Goal: Information Seeking & Learning: Compare options

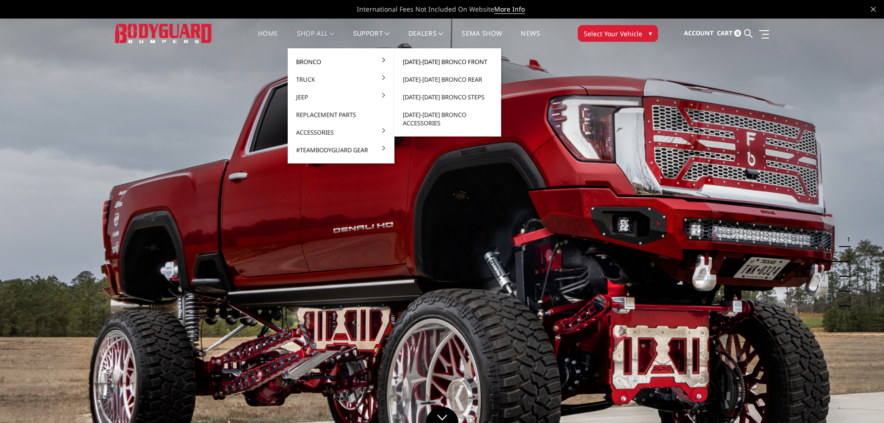
click at [453, 63] on link "[DATE]-[DATE] Bronco Front" at bounding box center [447, 62] width 99 height 18
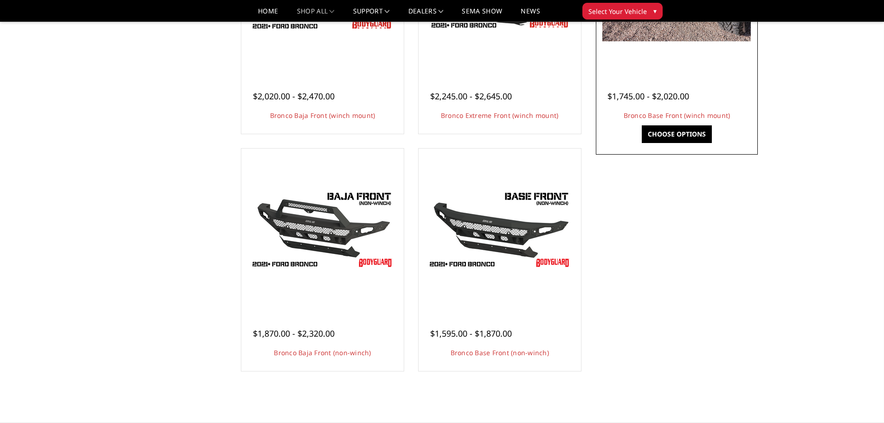
scroll to position [232, 0]
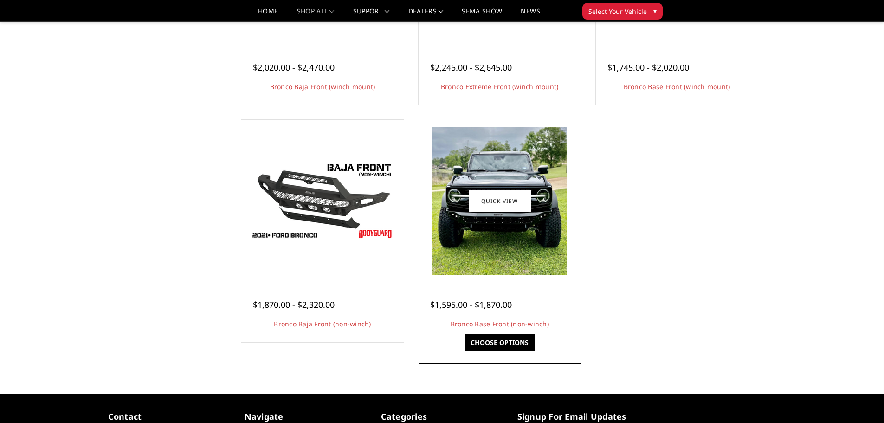
click at [522, 226] on img at bounding box center [499, 201] width 135 height 149
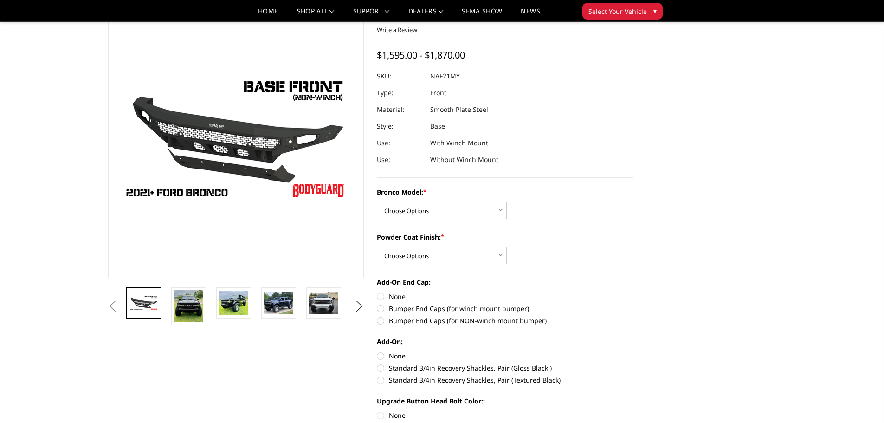
scroll to position [93, 0]
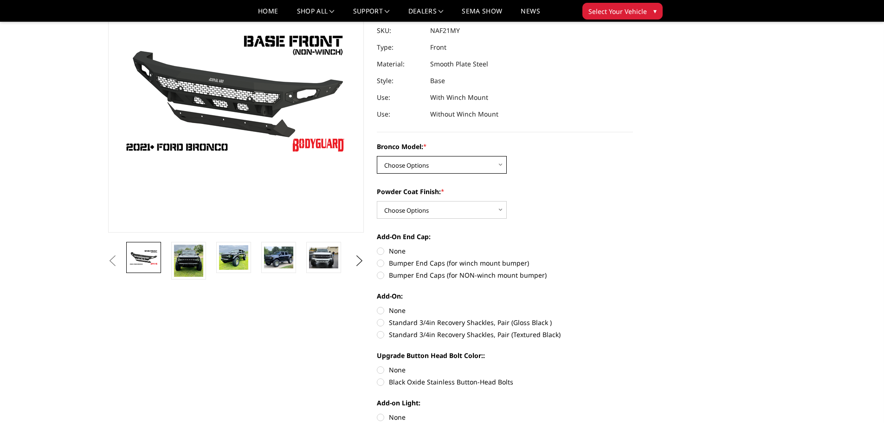
click at [502, 162] on select "Choose Options Base/Badlands/Wildtrak/etc. Raptor" at bounding box center [442, 165] width 130 height 18
select select "4028"
click at [377, 156] on select "Choose Options Base/Badlands/Wildtrak/etc. Raptor" at bounding box center [442, 165] width 130 height 18
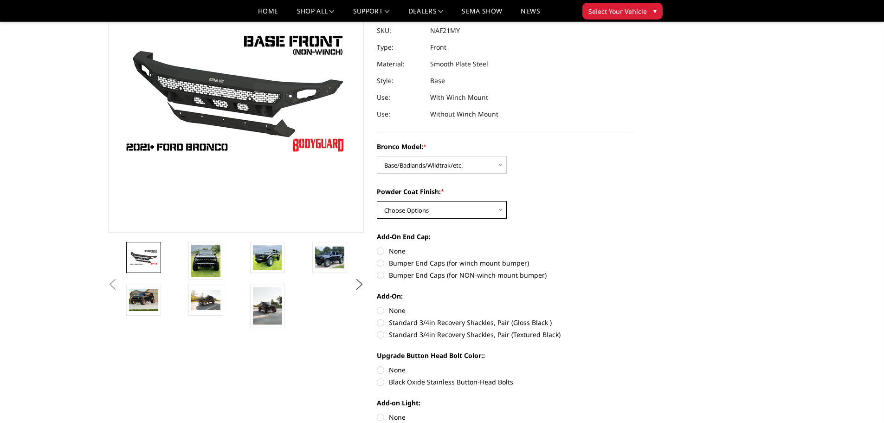
click at [499, 208] on select "Choose Options Bare Metal Textured Black Powder Coat" at bounding box center [442, 210] width 130 height 18
select select "4030"
click at [377, 201] on select "Choose Options Bare Metal Textured Black Powder Coat" at bounding box center [442, 210] width 130 height 18
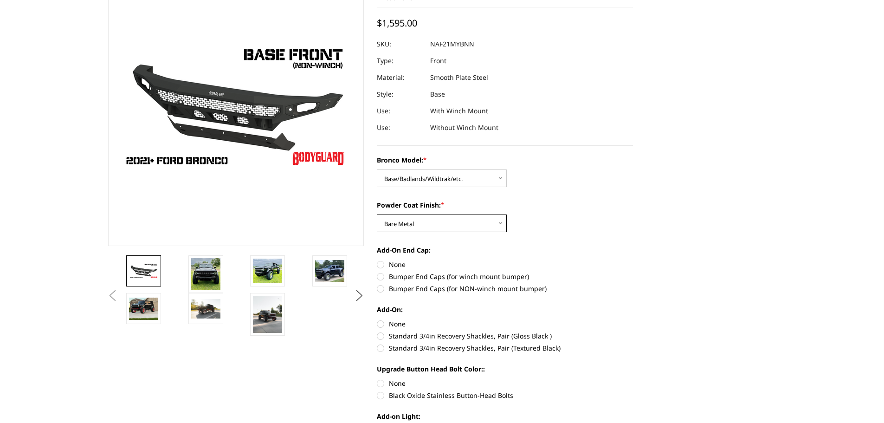
scroll to position [139, 0]
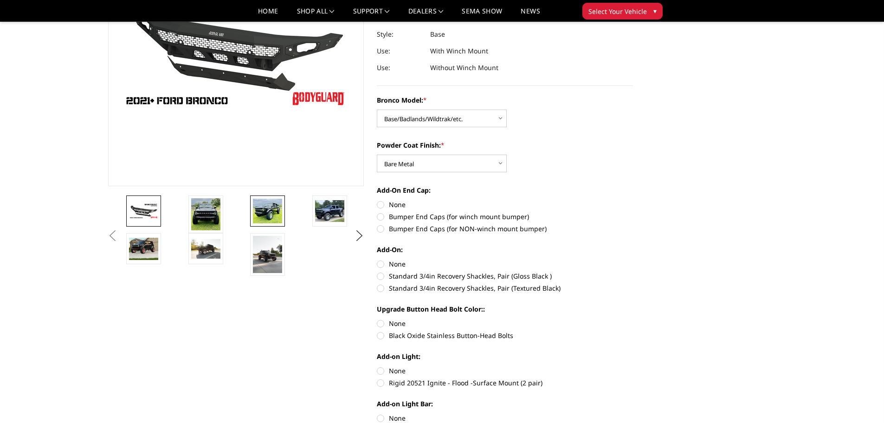
click at [267, 212] on img at bounding box center [267, 211] width 29 height 25
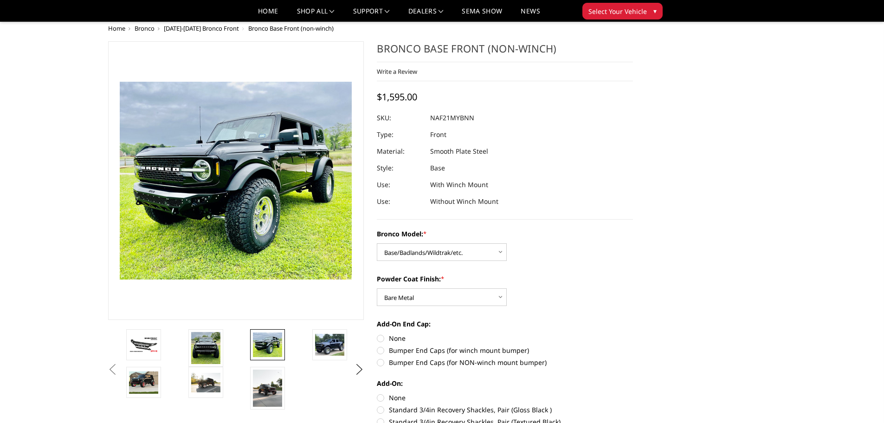
scroll to position [0, 0]
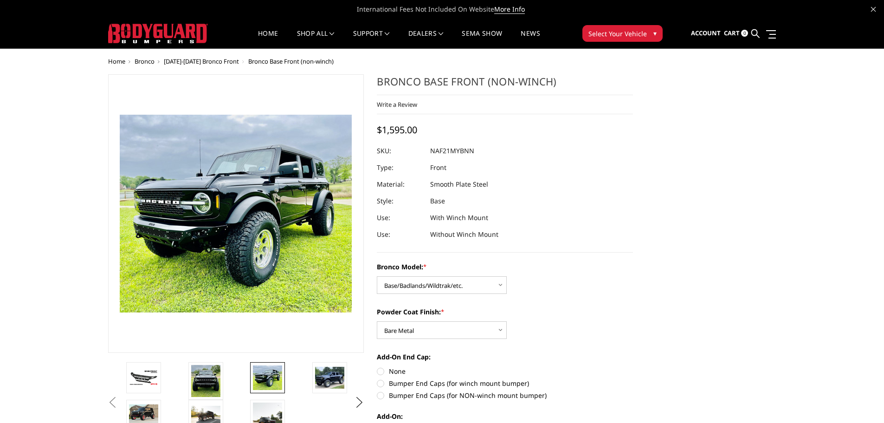
drag, startPoint x: 430, startPoint y: 149, endPoint x: 469, endPoint y: 152, distance: 38.6
click at [469, 152] on dd "NAF21MYBNN" at bounding box center [452, 150] width 44 height 17
drag, startPoint x: 432, startPoint y: 152, endPoint x: 477, endPoint y: 151, distance: 45.0
click at [477, 151] on dl "SKU: NAF21MYBNN UPC: Type: Front Material: Smooth Plate Steel Style: Base Use: …" at bounding box center [505, 192] width 256 height 100
click at [440, 152] on dd "NAF21MYBNN" at bounding box center [452, 150] width 44 height 17
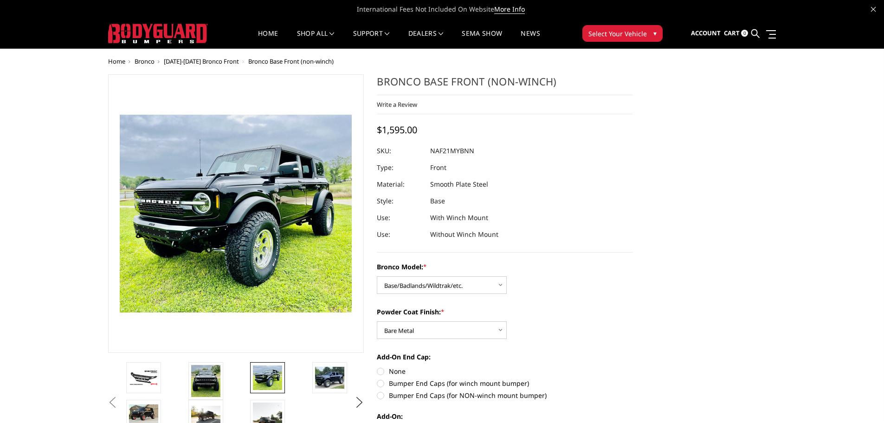
drag, startPoint x: 434, startPoint y: 152, endPoint x: 465, endPoint y: 154, distance: 31.6
click at [465, 154] on dd "NAF21MYBNN" at bounding box center [452, 150] width 44 height 17
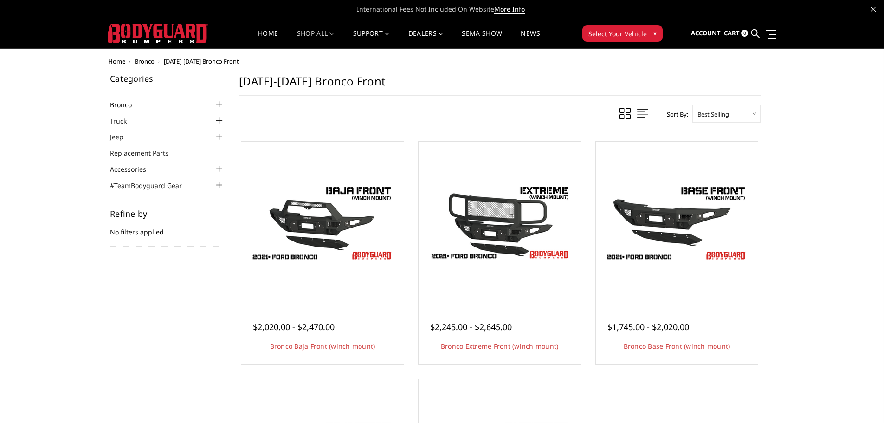
click at [127, 103] on link "Bronco" at bounding box center [126, 105] width 33 height 10
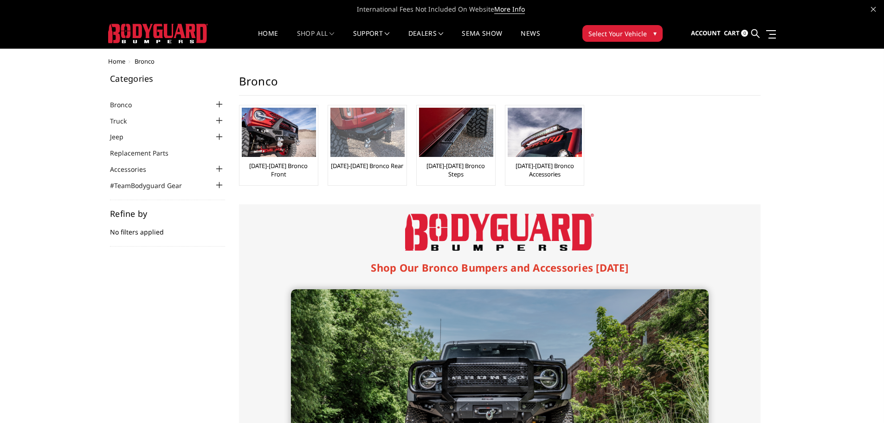
click at [375, 127] on img at bounding box center [367, 132] width 74 height 49
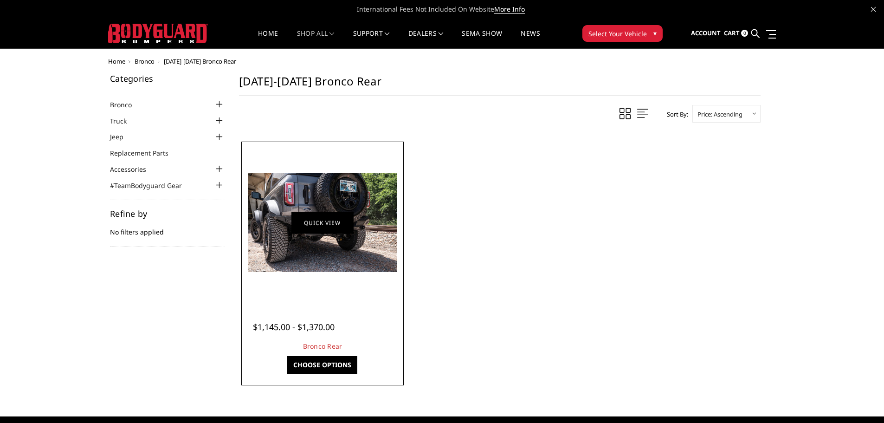
click at [336, 233] on link "Quick view" at bounding box center [322, 223] width 62 height 22
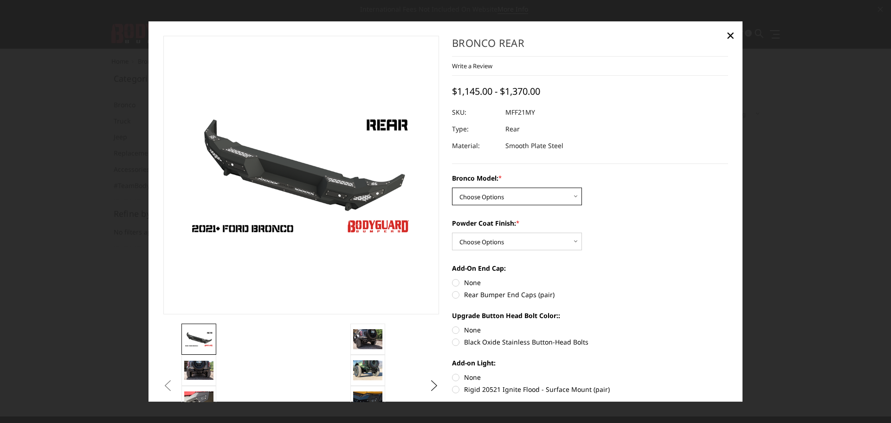
click at [557, 196] on select "Choose Options Base/Badlands/Wildtrak/etc. Raptor" at bounding box center [517, 197] width 130 height 18
select select "4024"
click at [452, 188] on select "Choose Options Base/Badlands/Wildtrak/etc. Raptor" at bounding box center [517, 197] width 130 height 18
click at [545, 239] on select "Choose Options Bare Metal Textured Black Powder Coat" at bounding box center [517, 242] width 130 height 18
select select "4026"
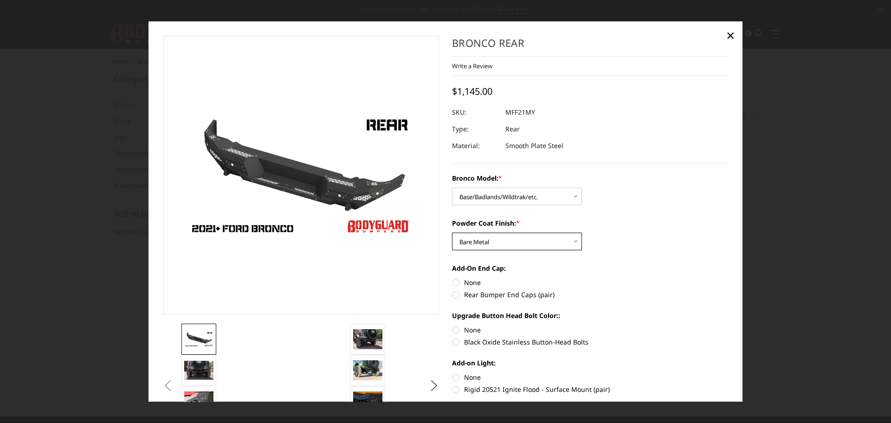
click at [452, 233] on select "Choose Options Bare Metal Textured Black Powder Coat" at bounding box center [517, 242] width 130 height 18
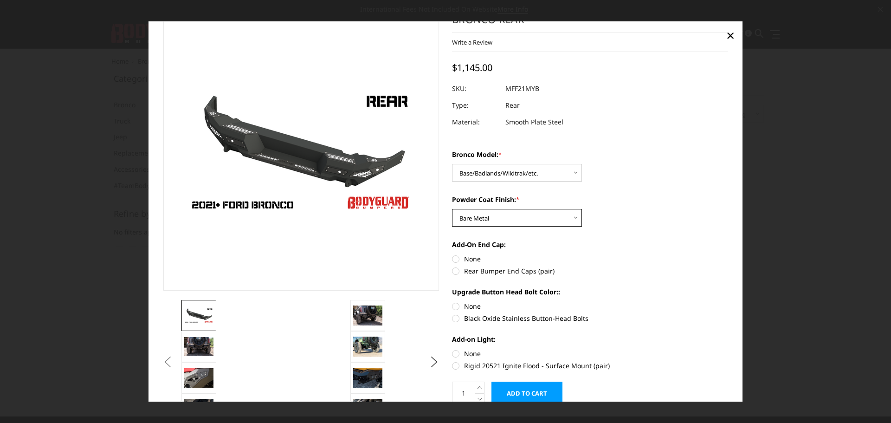
scroll to position [46, 0]
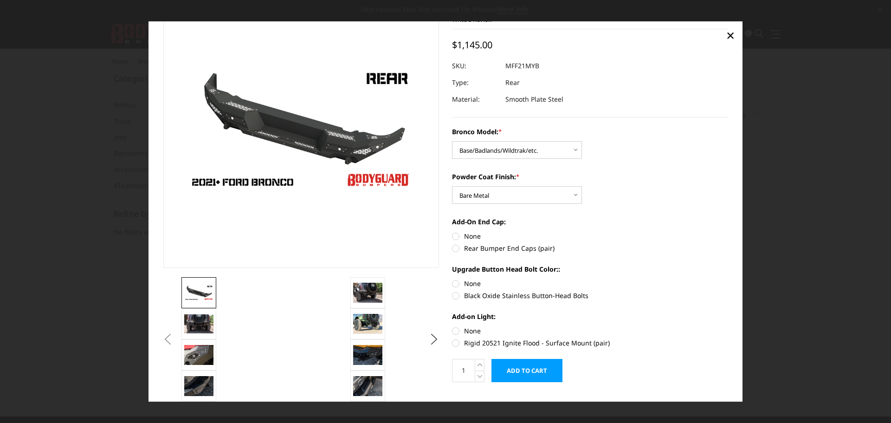
click at [452, 237] on label "None" at bounding box center [590, 236] width 276 height 10
click at [452, 232] on input "None" at bounding box center [452, 231] width 0 height 0
radio input "true"
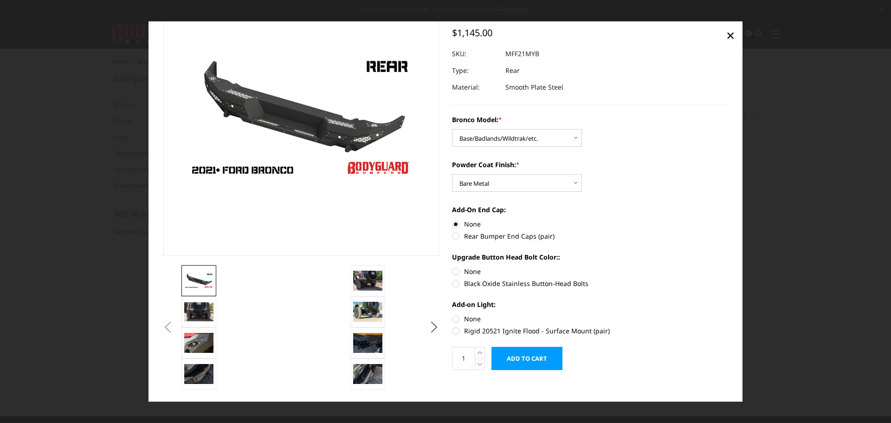
scroll to position [64, 0]
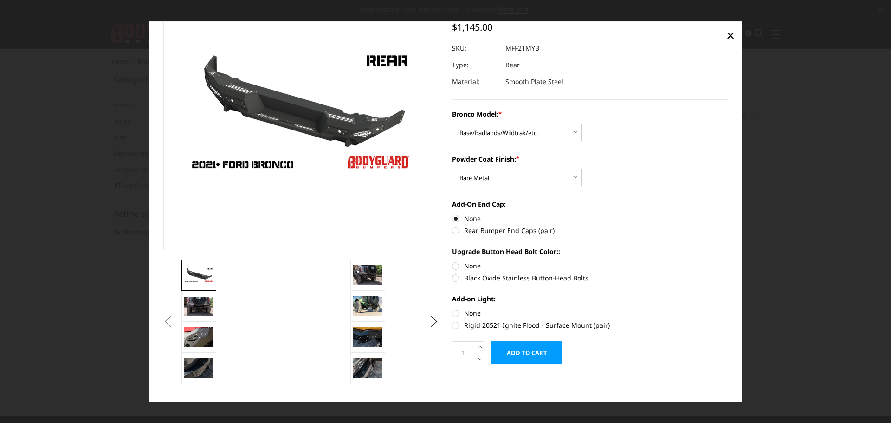
click at [453, 265] on label "None" at bounding box center [590, 266] width 276 height 10
click at [453, 261] on input "None" at bounding box center [452, 261] width 0 height 0
radio input "true"
click at [453, 311] on label "None" at bounding box center [590, 313] width 276 height 10
click at [453, 309] on input "None" at bounding box center [452, 308] width 0 height 0
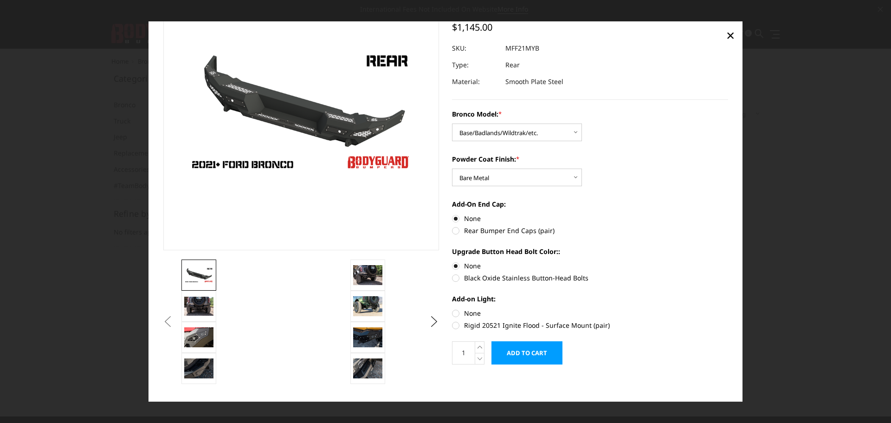
radio input "true"
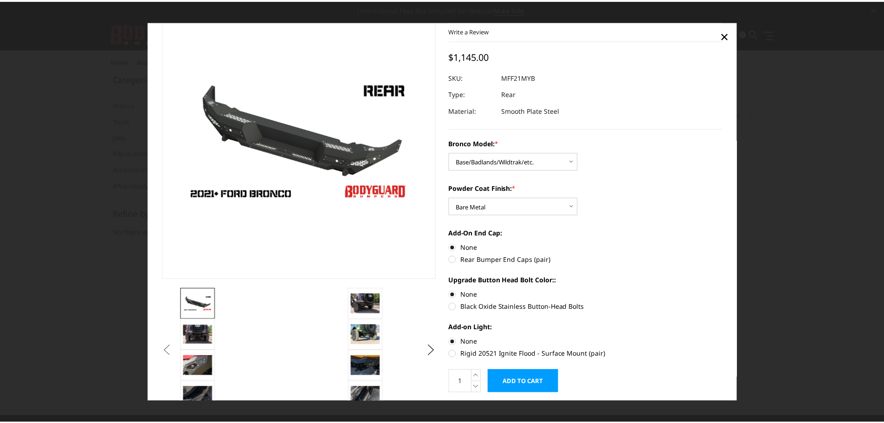
scroll to position [0, 0]
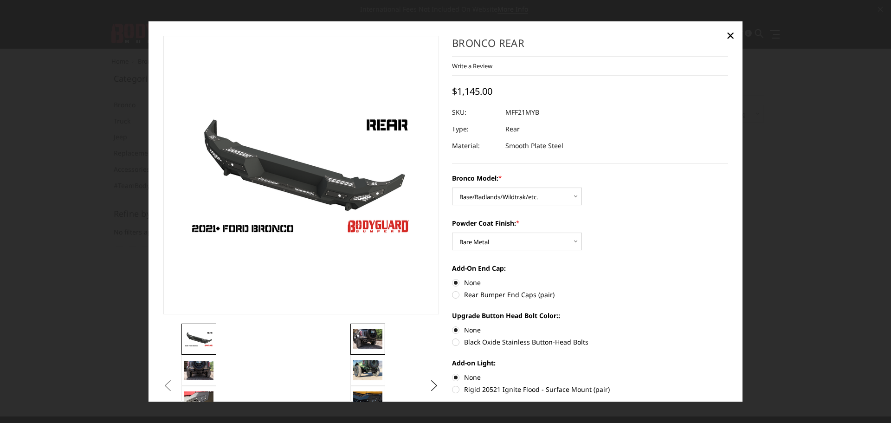
click at [374, 342] on img at bounding box center [367, 339] width 29 height 19
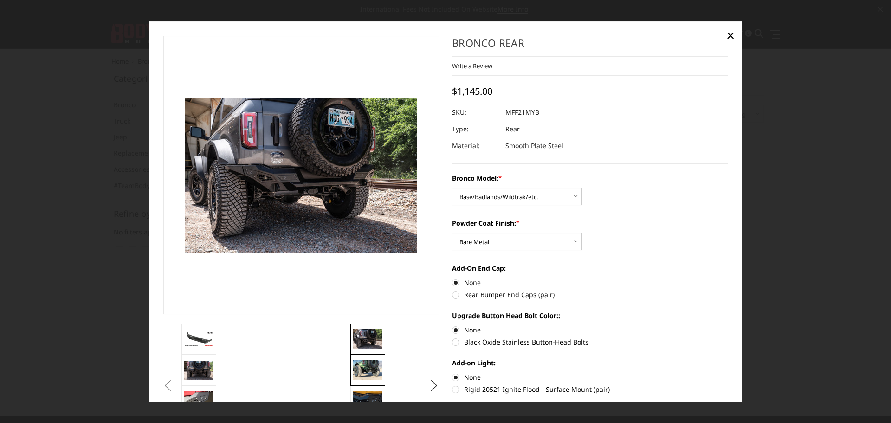
click at [373, 368] on img at bounding box center [367, 370] width 29 height 19
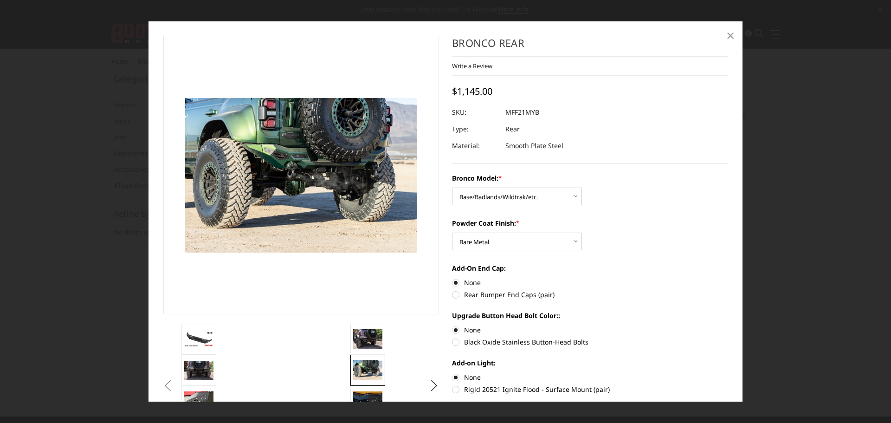
click at [728, 36] on span "×" at bounding box center [730, 35] width 8 height 20
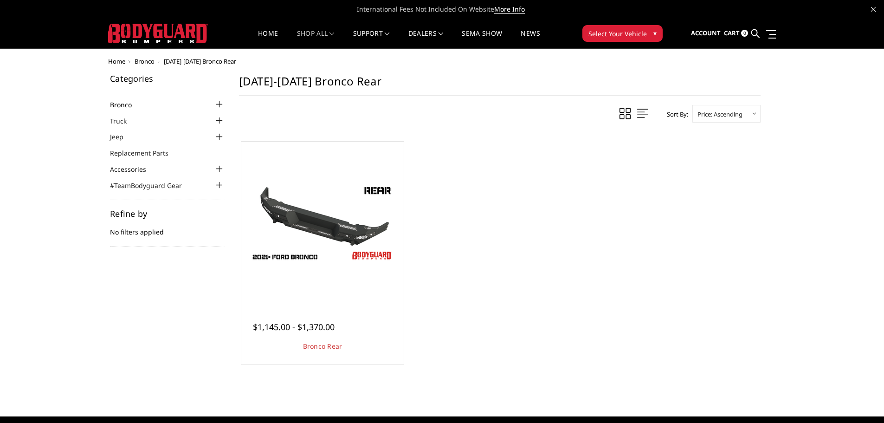
click at [129, 104] on link "Bronco" at bounding box center [126, 105] width 33 height 10
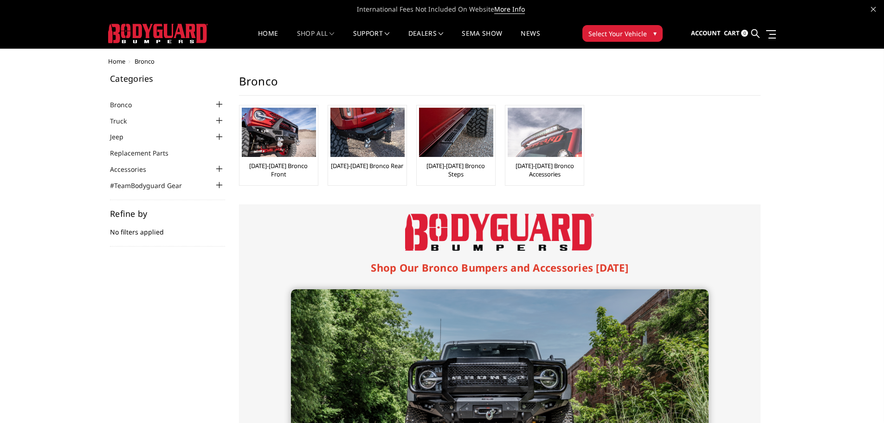
click at [534, 131] on img at bounding box center [545, 132] width 74 height 49
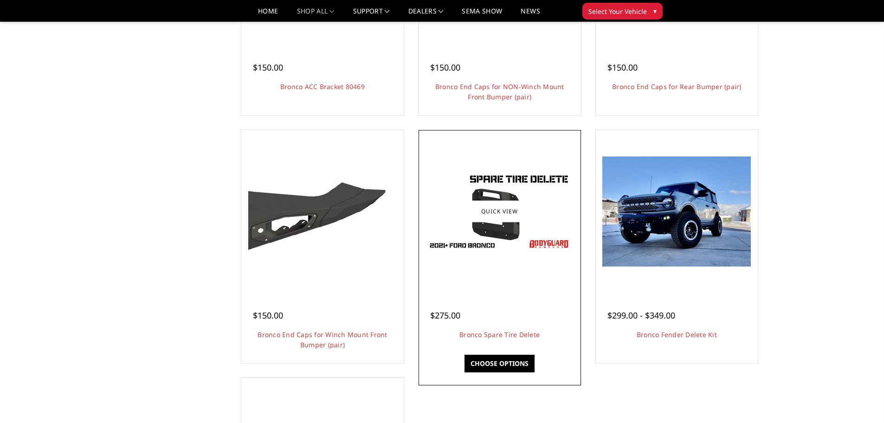
scroll to position [511, 0]
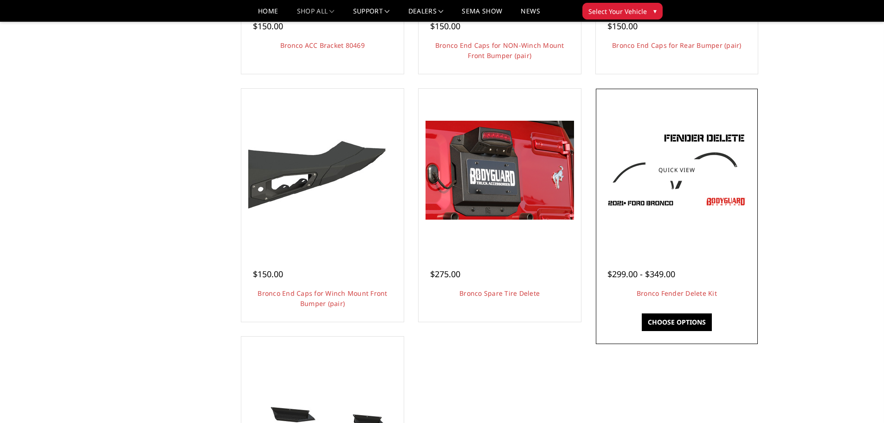
click at [693, 225] on div at bounding box center [677, 170] width 158 height 158
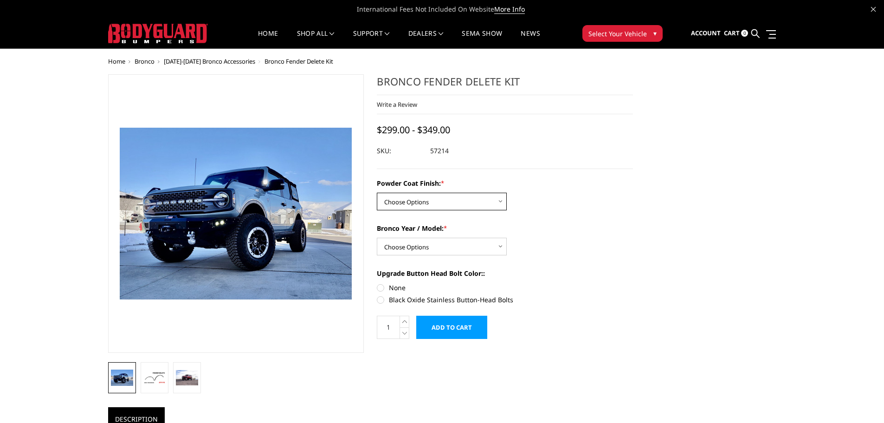
click at [492, 204] on select "Choose Options Bare Metal Textured Black Powder Coat" at bounding box center [442, 202] width 130 height 18
select select "4045"
click at [377, 193] on select "Choose Options Bare Metal Textured Black Powder Coat" at bounding box center [442, 202] width 130 height 18
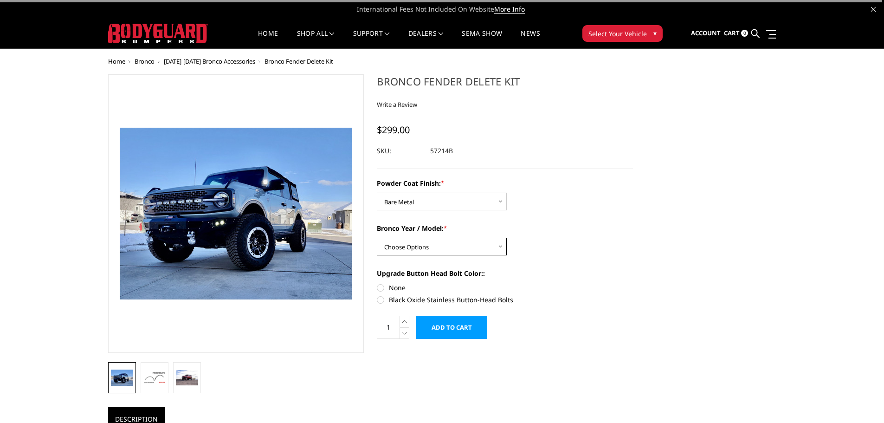
click at [486, 250] on select "Choose Options 2021-25 Bronco Standard 2021-25 Bronco Raptor 2022-25 Bronco Eve…" at bounding box center [442, 247] width 130 height 18
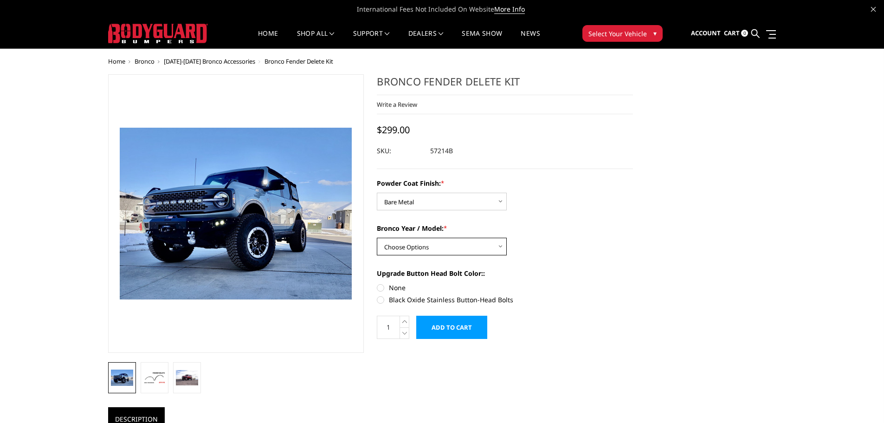
select select "4041"
click at [377, 238] on select "Choose Options 2021-25 Bronco Standard 2021-25 Bronco Raptor 2022-25 Bronco Eve…" at bounding box center [442, 247] width 130 height 18
click at [381, 287] on label "None" at bounding box center [505, 288] width 256 height 10
click at [377, 283] on input "None" at bounding box center [377, 283] width 0 height 0
radio input "true"
